Goal: Task Accomplishment & Management: Use online tool/utility

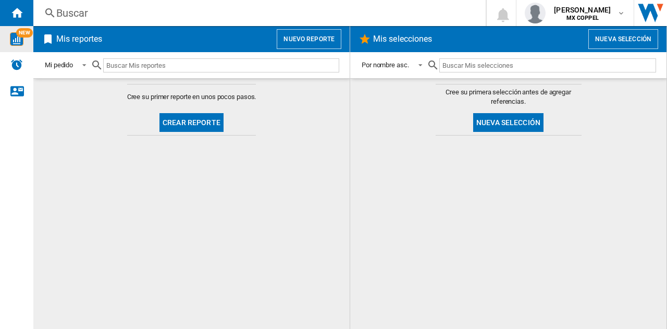
click at [14, 39] on img "WiseCard" at bounding box center [17, 39] width 14 height 14
click at [21, 18] on ng-md-icon "Inicio" at bounding box center [16, 12] width 13 height 13
click at [302, 37] on button "Nuevo reporte" at bounding box center [309, 39] width 65 height 20
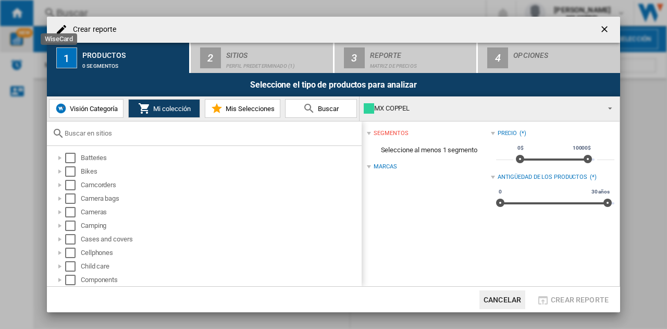
click at [97, 129] on input "text" at bounding box center [211, 133] width 292 height 8
type input "c"
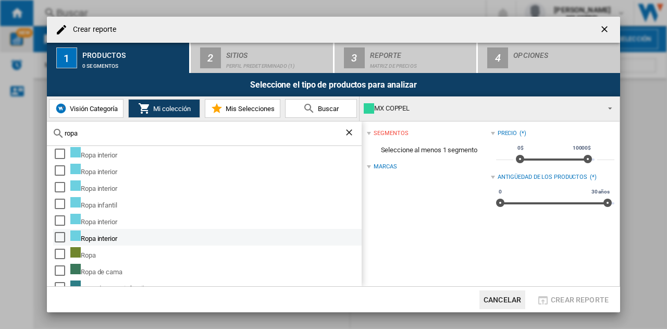
scroll to position [365, 0]
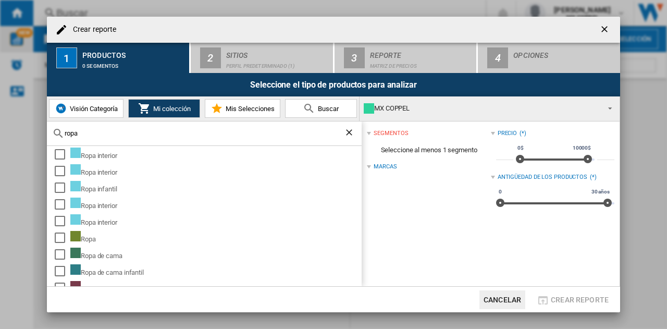
type input "ropa"
click at [83, 110] on span "Visión Categoría" at bounding box center [92, 109] width 51 height 8
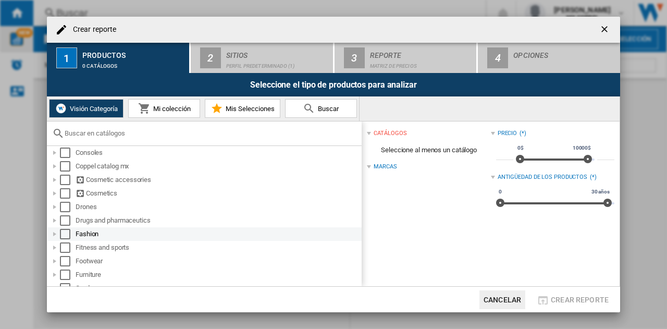
scroll to position [208, 0]
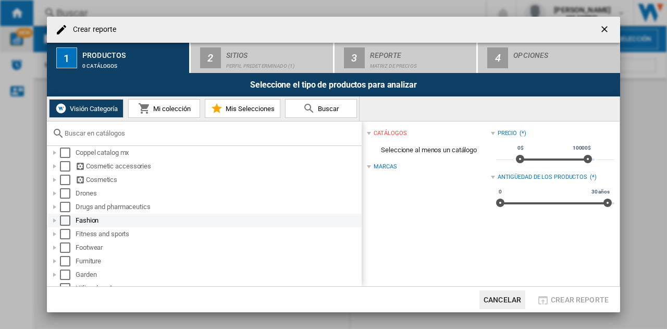
click at [52, 218] on div at bounding box center [55, 220] width 10 height 10
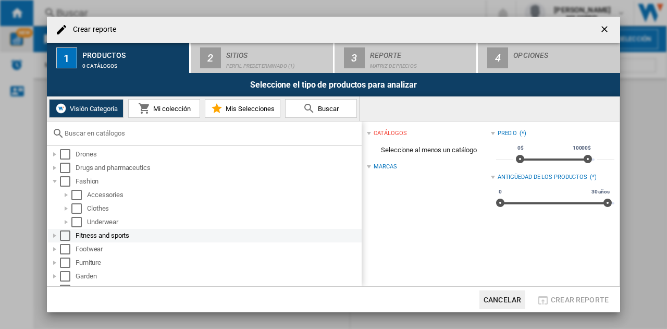
scroll to position [261, 0]
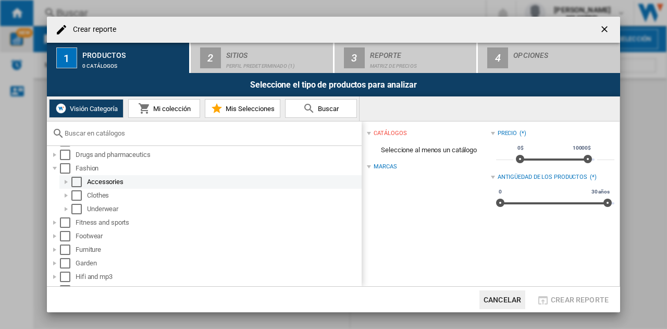
click at [68, 183] on div at bounding box center [66, 182] width 10 height 10
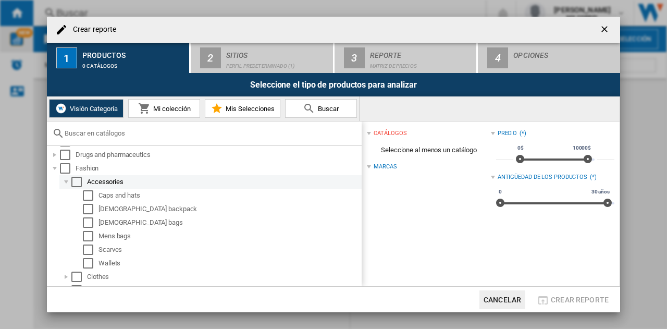
click at [66, 183] on div at bounding box center [66, 182] width 10 height 10
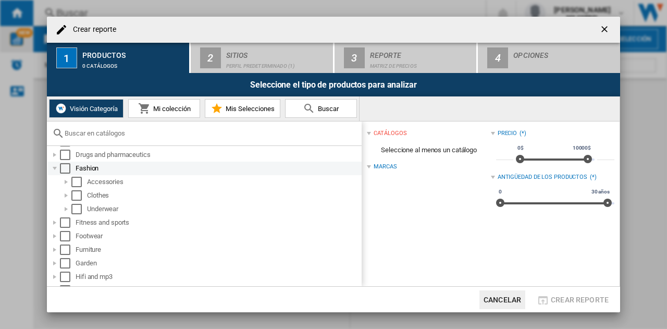
click at [53, 169] on div at bounding box center [55, 168] width 10 height 10
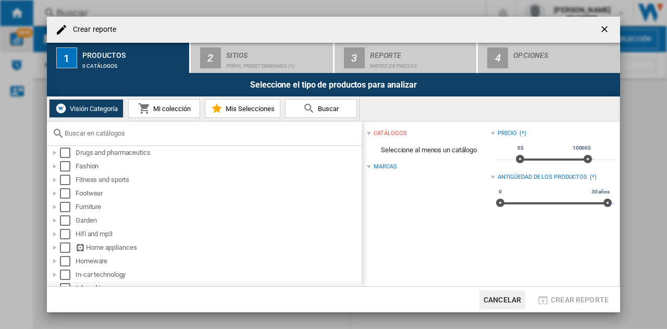
scroll to position [249, 0]
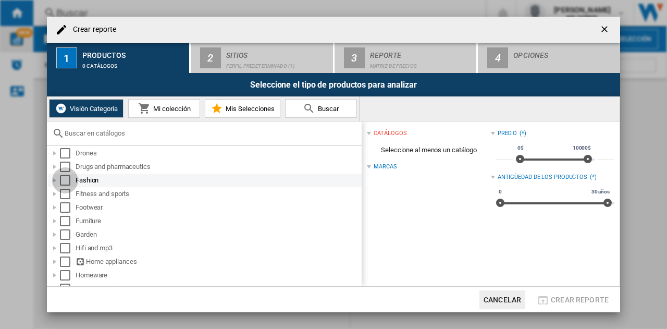
click at [68, 181] on div "Select" at bounding box center [65, 180] width 10 height 10
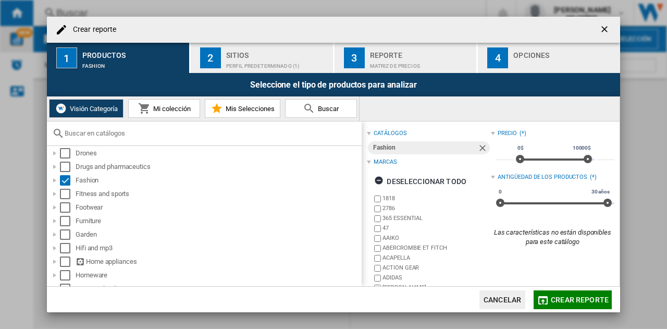
click at [458, 146] on div "Fashion" at bounding box center [425, 147] width 104 height 13
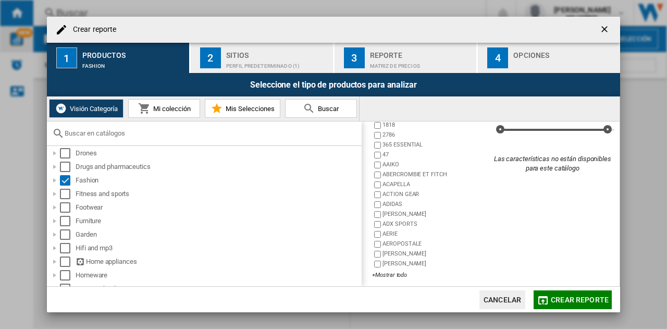
scroll to position [78, 0]
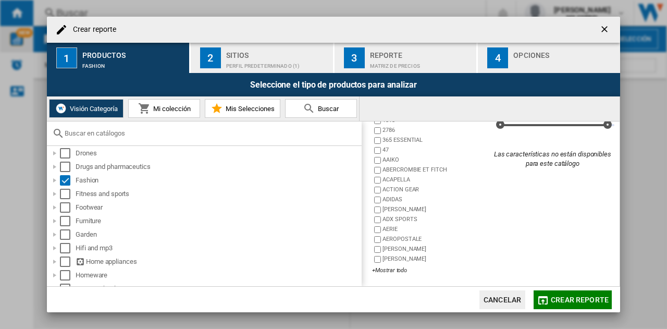
click at [564, 303] on span "Crear reporte" at bounding box center [580, 299] width 58 height 8
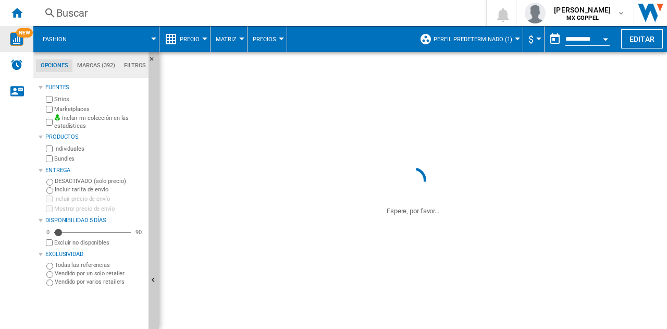
click at [231, 42] on span "Matriz" at bounding box center [226, 39] width 21 height 7
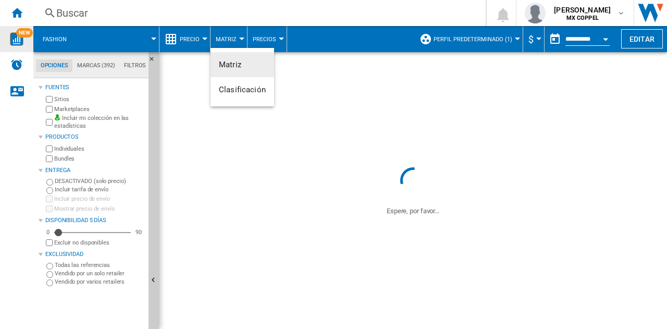
click at [264, 39] on md-backdrop at bounding box center [333, 164] width 667 height 329
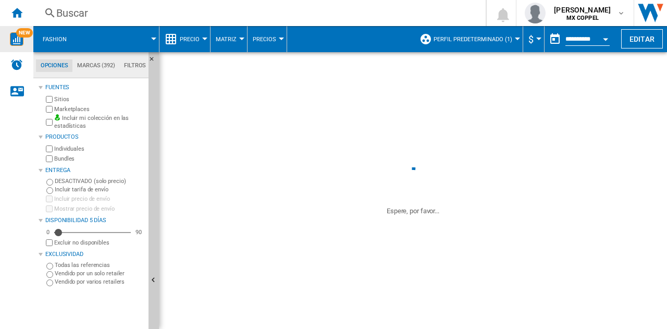
click at [272, 38] on span "Precios" at bounding box center [264, 39] width 23 height 7
click at [272, 38] on md-backdrop at bounding box center [333, 164] width 667 height 329
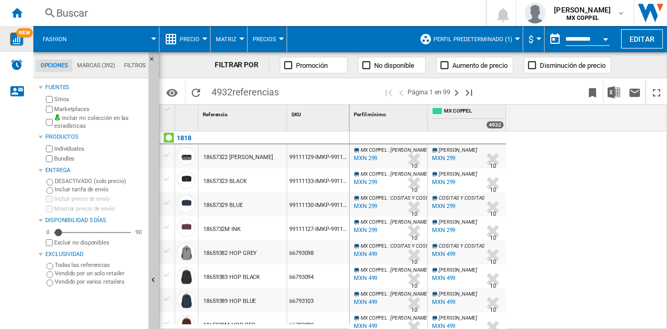
click at [534, 41] on button "$" at bounding box center [533, 39] width 10 height 26
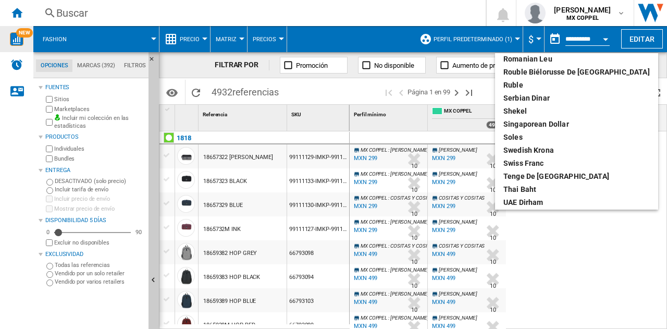
scroll to position [555, 0]
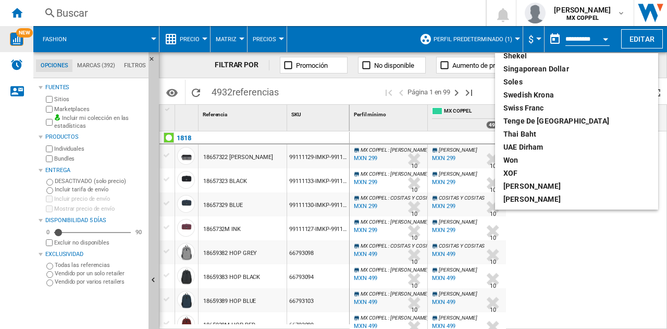
click at [611, 233] on md-backdrop at bounding box center [333, 164] width 667 height 329
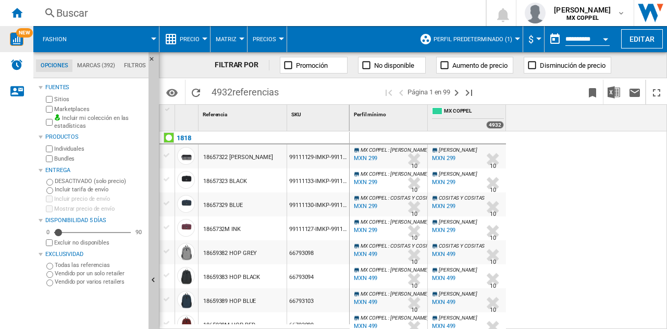
drag, startPoint x: 103, startPoint y: 64, endPoint x: 107, endPoint y: 68, distance: 5.9
click at [103, 64] on md-tab-item "Marcas (392)" at bounding box center [95, 65] width 47 height 13
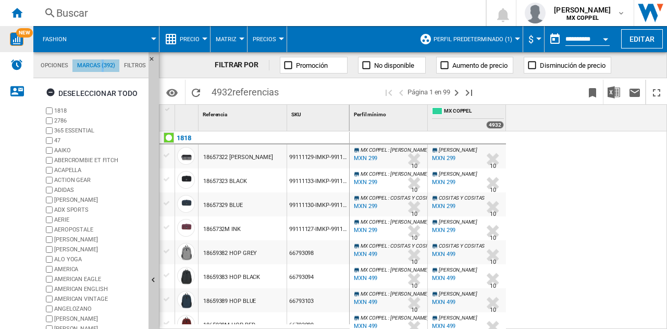
scroll to position [40, 0]
click at [125, 66] on md-tab-item "Filtros" at bounding box center [134, 65] width 31 height 13
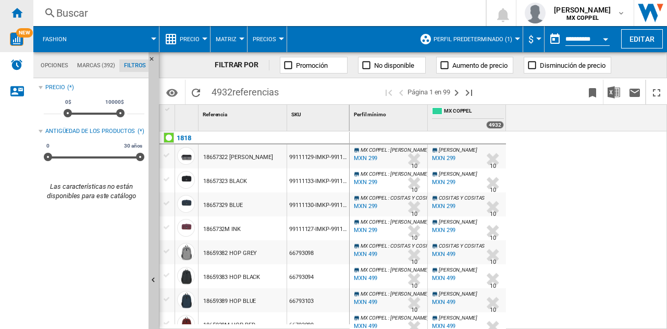
click at [20, 15] on ng-md-icon "Inicio" at bounding box center [16, 12] width 13 height 13
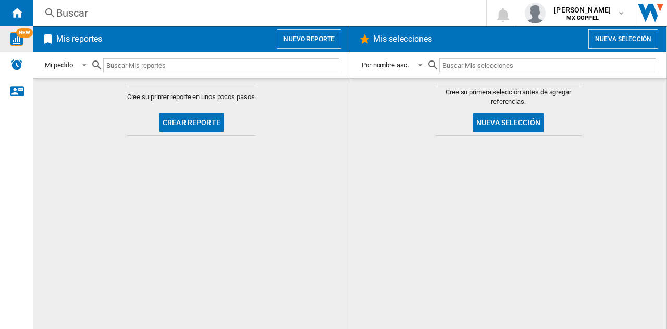
click at [182, 124] on button "Crear reporte" at bounding box center [191, 122] width 64 height 19
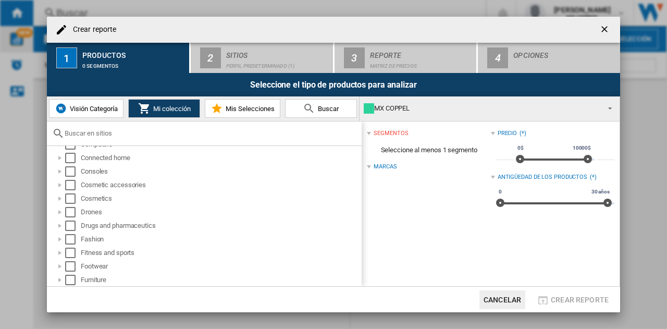
scroll to position [167, 0]
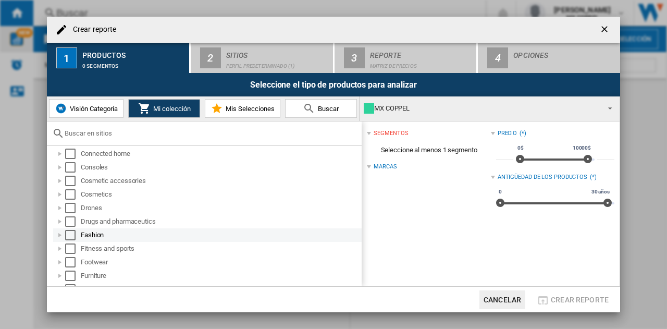
click at [60, 234] on div "Crear reporte ..." at bounding box center [60, 235] width 10 height 10
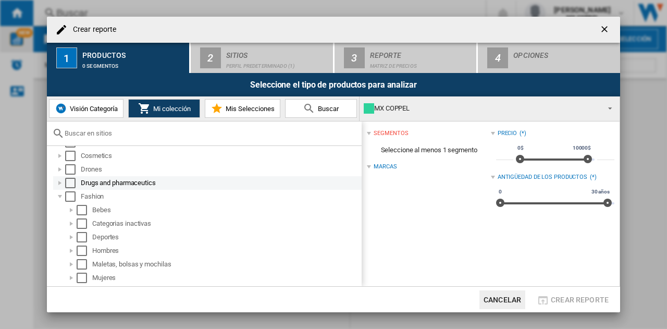
scroll to position [219, 0]
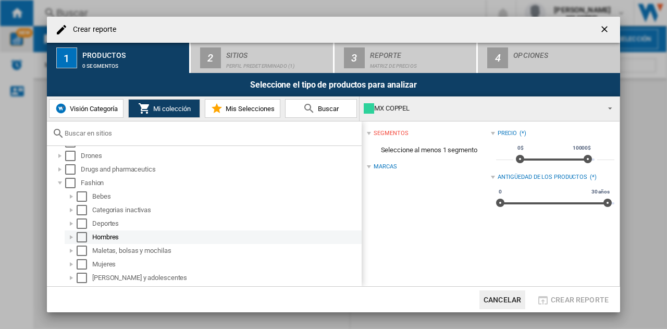
click at [69, 237] on div "Crear reporte ..." at bounding box center [71, 237] width 10 height 10
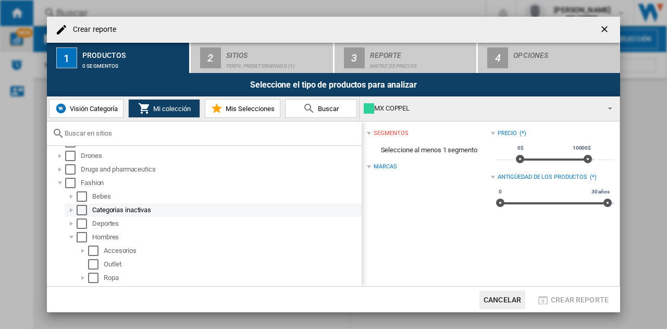
scroll to position [271, 0]
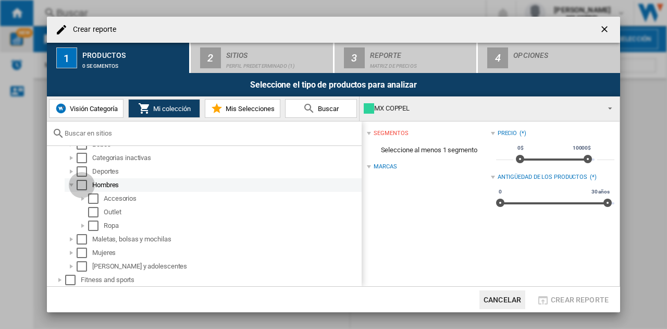
click at [85, 187] on div "Select" at bounding box center [82, 185] width 10 height 10
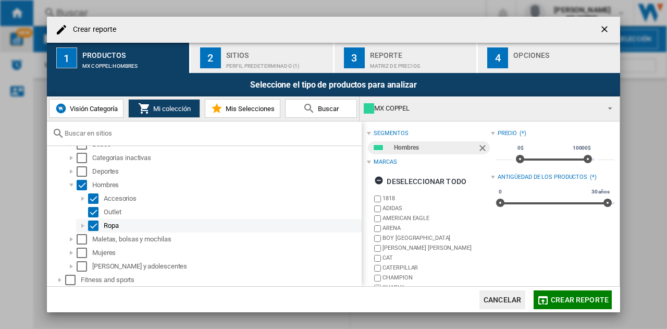
click at [80, 226] on div "Crear reporte ..." at bounding box center [83, 225] width 10 height 10
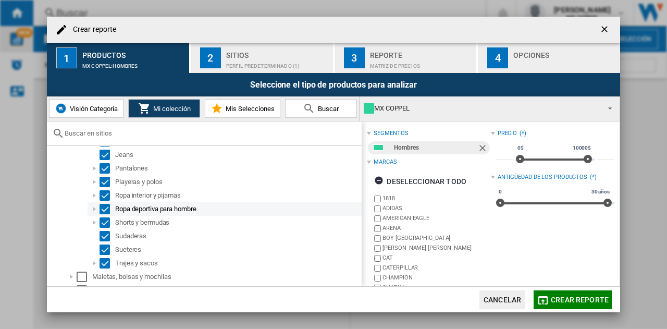
scroll to position [427, 0]
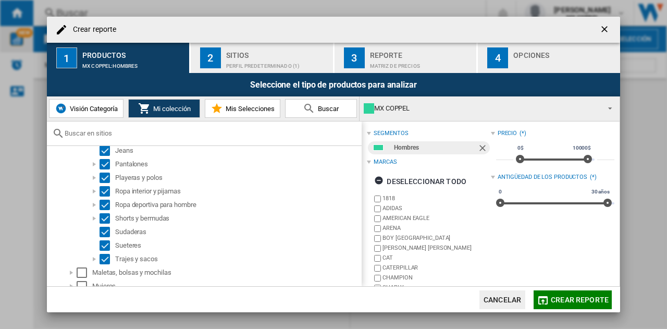
click at [573, 298] on span "Crear reporte" at bounding box center [580, 299] width 58 height 8
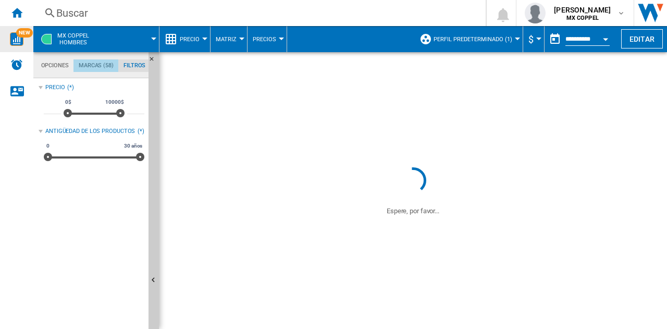
click at [97, 66] on md-tab-item "Marcas (58)" at bounding box center [95, 65] width 45 height 13
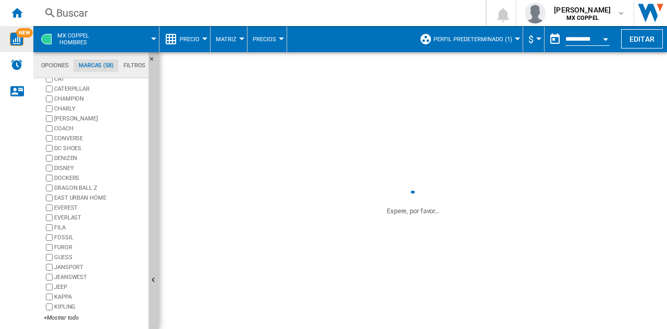
scroll to position [97, 0]
click at [73, 314] on div "+Mostrar todo" at bounding box center [94, 318] width 101 height 8
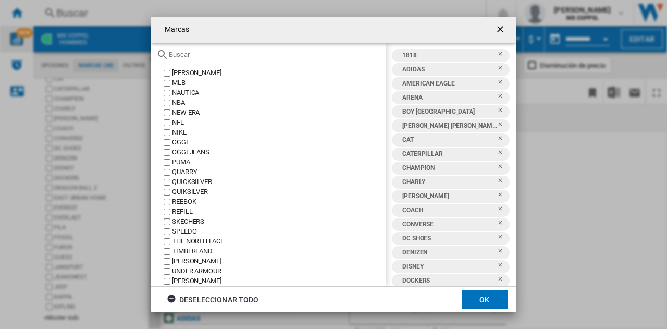
scroll to position [376, 0]
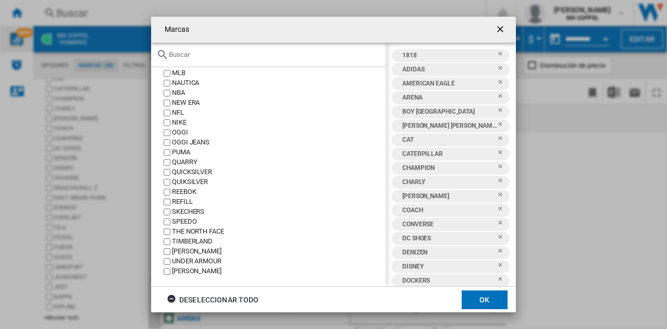
click at [480, 305] on button "OK" at bounding box center [485, 299] width 46 height 19
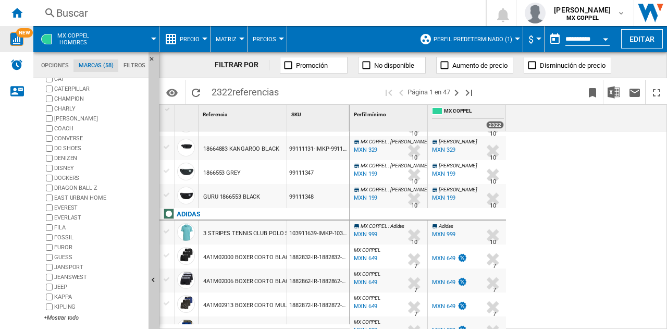
scroll to position [0, 0]
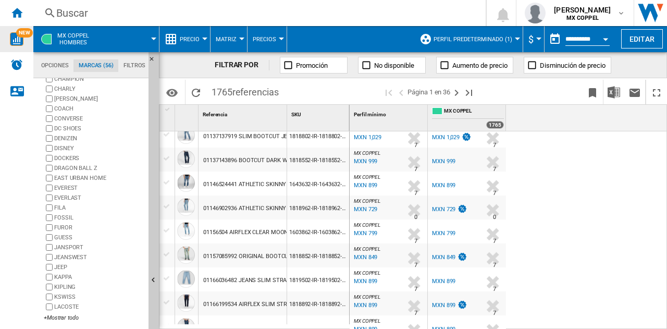
scroll to position [677, 0]
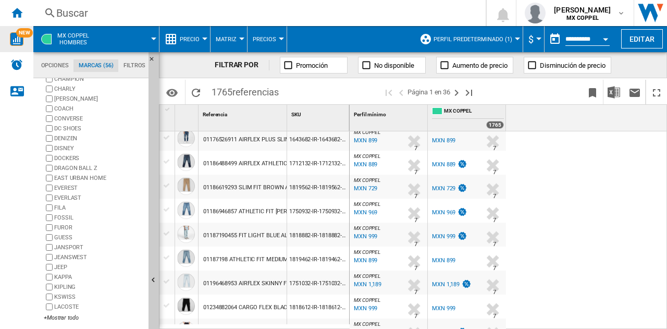
click at [445, 209] on div "MXN 969" at bounding box center [443, 212] width 23 height 7
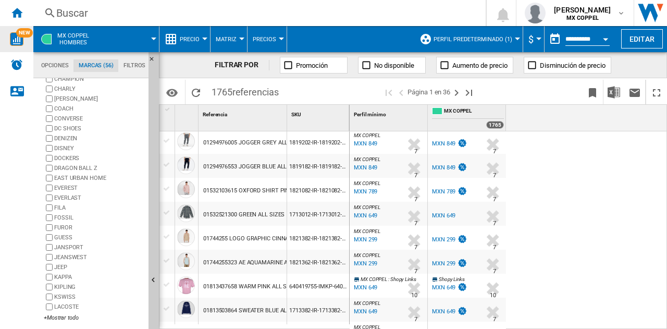
scroll to position [0, 0]
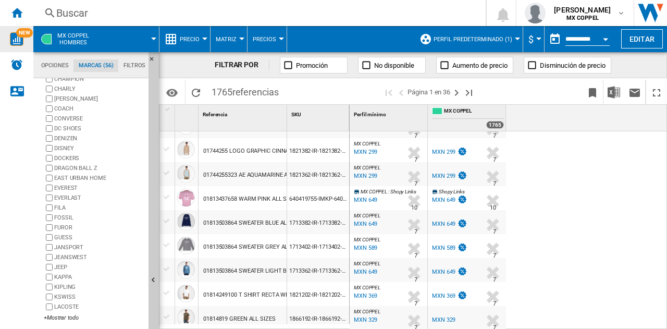
click at [573, 114] on div "Perfil mínimo 1 MX COPPEL 1765" at bounding box center [509, 118] width 318 height 26
click at [57, 66] on md-tab-item "Opciones" at bounding box center [55, 65] width 38 height 13
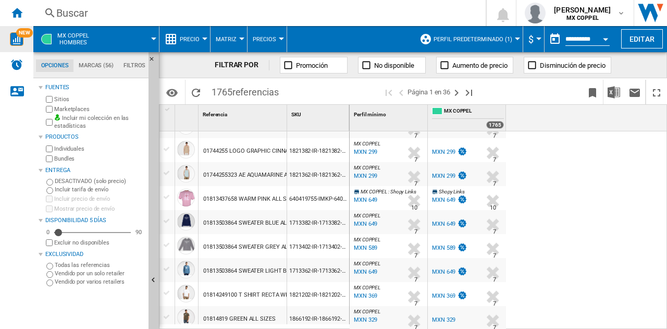
click at [206, 41] on md-menu "Precio Precio Matriz de precios Clasificación de precios Análisis Base 100 Refe…" at bounding box center [184, 39] width 51 height 26
click at [232, 36] on span "Matriz" at bounding box center [226, 39] width 21 height 7
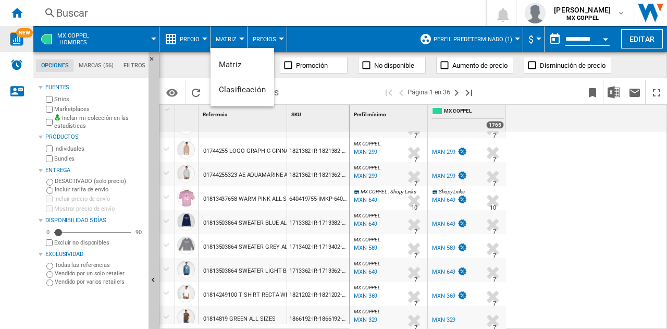
click at [256, 39] on md-backdrop at bounding box center [333, 164] width 667 height 329
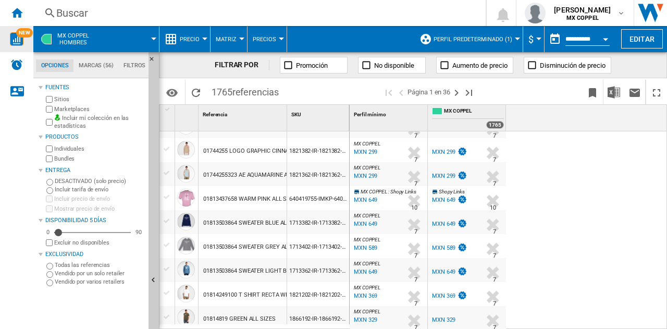
click at [213, 33] on md-menu "Matriz" at bounding box center [229, 39] width 37 height 26
click at [228, 38] on span "Matriz" at bounding box center [226, 39] width 21 height 7
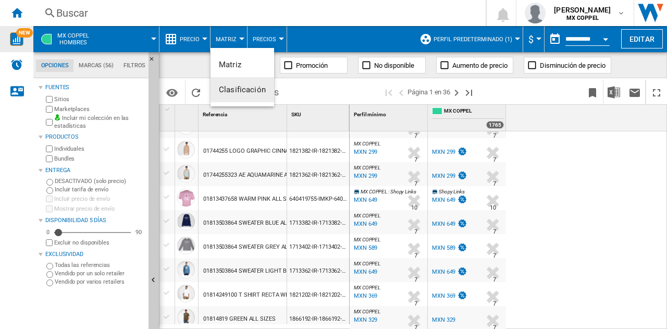
click at [229, 93] on span "Clasificación" at bounding box center [242, 89] width 47 height 9
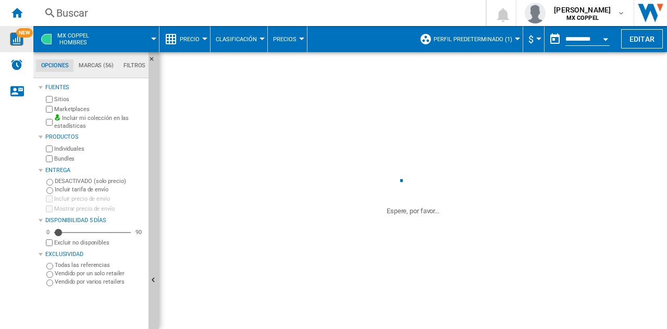
click at [294, 39] on span "Precios" at bounding box center [284, 39] width 23 height 7
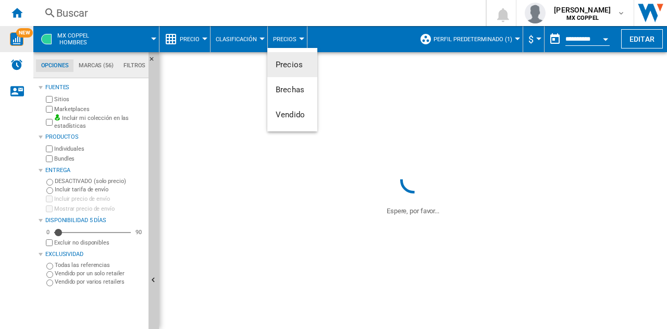
click at [196, 40] on md-backdrop at bounding box center [333, 164] width 667 height 329
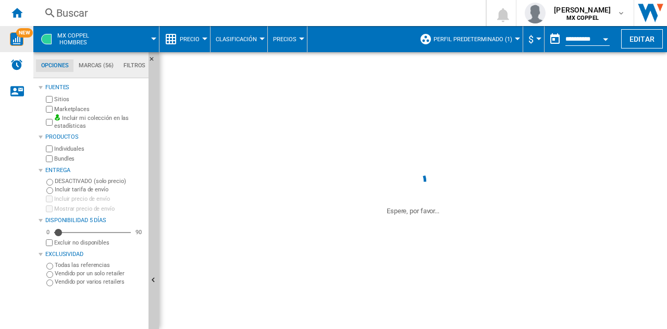
click at [203, 42] on button "Precio" at bounding box center [192, 39] width 25 height 26
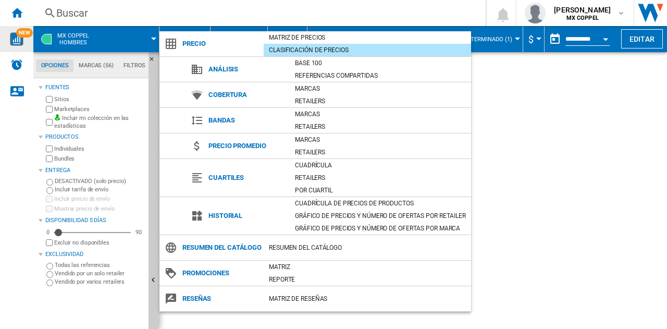
click at [555, 103] on md-backdrop at bounding box center [333, 164] width 667 height 329
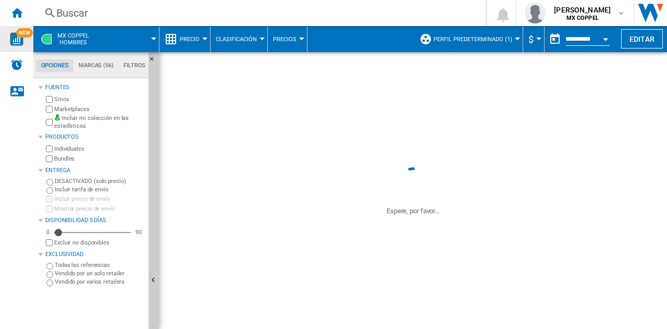
click at [535, 45] on button "$" at bounding box center [533, 39] width 10 height 26
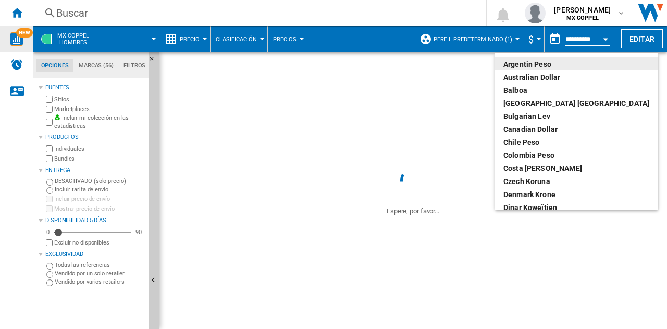
click at [535, 45] on md-backdrop at bounding box center [333, 164] width 667 height 329
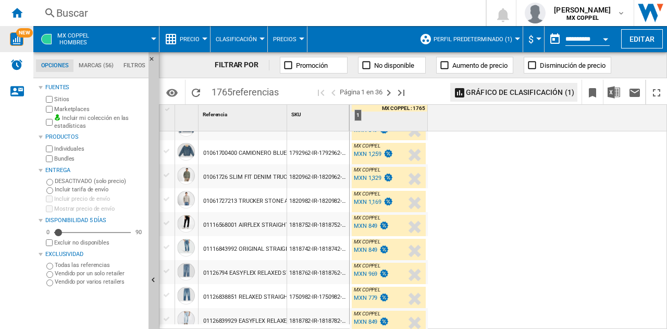
scroll to position [156, 0]
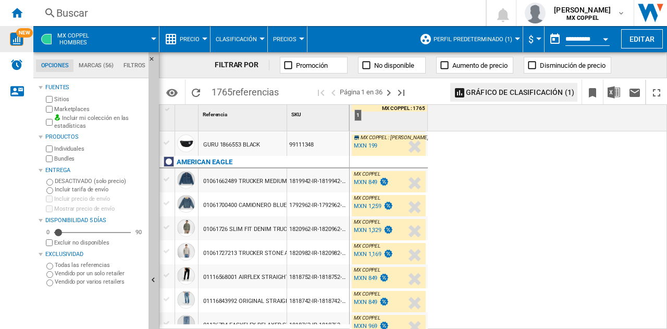
click at [368, 181] on div "MXN 849" at bounding box center [365, 182] width 23 height 7
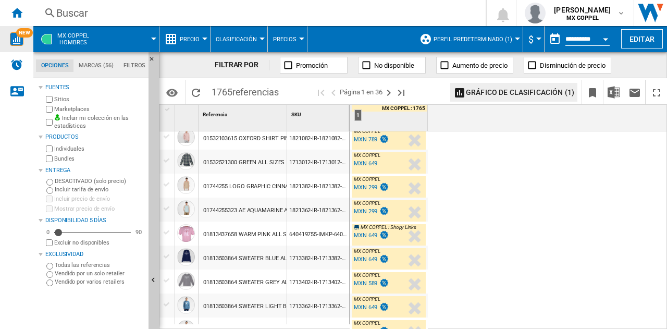
scroll to position [1026, 0]
